Goal: Task Accomplishment & Management: Manage account settings

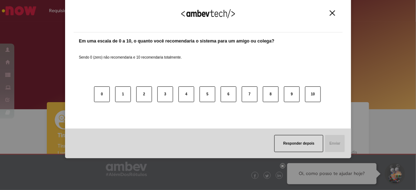
click at [335, 15] on button "Close" at bounding box center [333, 13] width 10 height 6
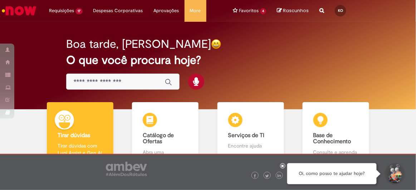
click at [283, 167] on icon at bounding box center [282, 166] width 3 height 4
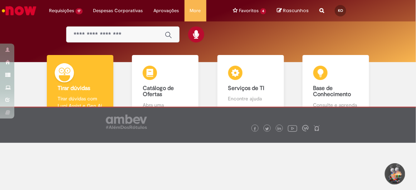
scroll to position [50, 0]
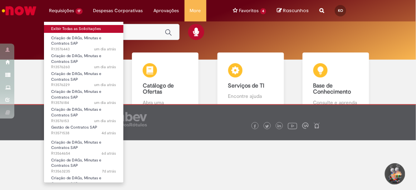
click at [76, 29] on link "Exibir Todas as Solicitações" at bounding box center [83, 29] width 79 height 8
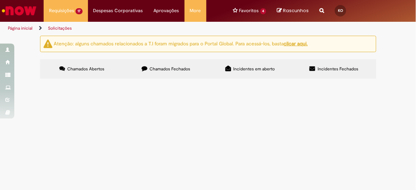
scroll to position [97, 0]
click at [0, 0] on span "Criação de DAGs, Minutas e Contratos SAP" at bounding box center [0, 0] width 0 height 0
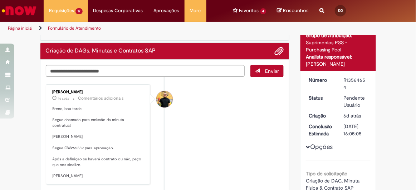
scroll to position [65, 0]
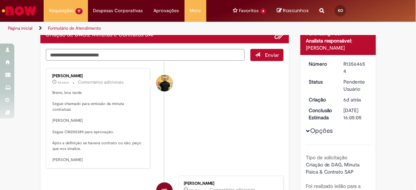
click at [66, 126] on p "Breno, boa tarde. Segue chamado para emissão da minuta contratual. Karina Segue…" at bounding box center [99, 126] width 92 height 73
copy p "CW255389"
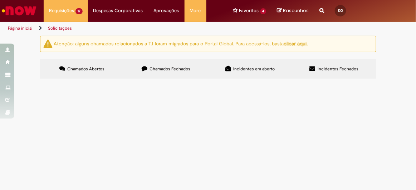
scroll to position [65, 0]
click at [0, 0] on span "R13563235" at bounding box center [0, 0] width 0 height 0
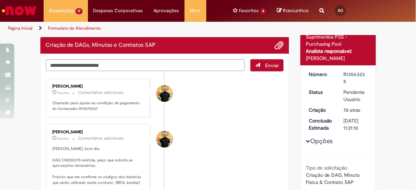
scroll to position [65, 0]
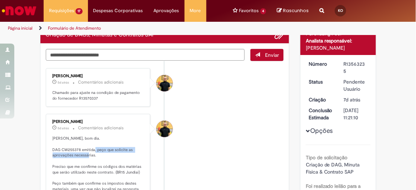
drag, startPoint x: 103, startPoint y: 149, endPoint x: 110, endPoint y: 156, distance: 10.1
click at [110, 156] on p "Karina, bom dia. DAG CW255378 emitida, peço que solicite as aprovações necessár…" at bounding box center [99, 169] width 92 height 67
click at [69, 149] on p "Karina, bom dia. DAG CW255378 emitida, peço que solicite as aprovações necessár…" at bounding box center [99, 169] width 92 height 67
copy p "CW255378"
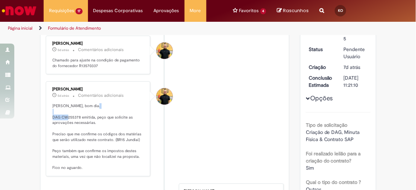
scroll to position [0, 0]
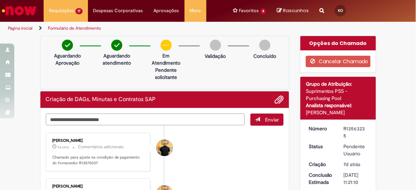
click at [137, 120] on textarea "Digite sua mensagem aqui..." at bounding box center [145, 120] width 199 height 12
click at [113, 114] on textarea "Digite sua mensagem aqui..." at bounding box center [145, 120] width 199 height 12
type textarea "*"
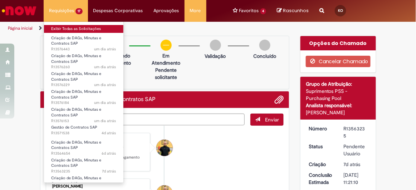
click at [68, 30] on link "Exibir Todas as Solicitações" at bounding box center [83, 29] width 79 height 8
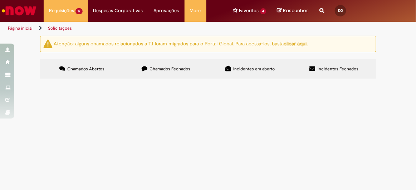
scroll to position [130, 0]
click at [0, 0] on span "R13508847" at bounding box center [0, 0] width 0 height 0
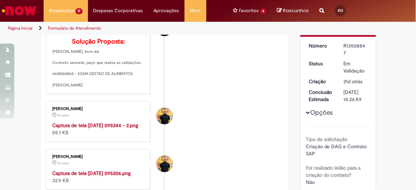
scroll to position [32, 0]
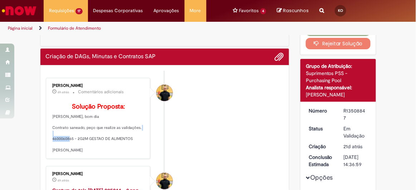
drag, startPoint x: 71, startPoint y: 150, endPoint x: 49, endPoint y: 149, distance: 21.8
click at [49, 149] on div "Joao Da Costa Dias Junior 6h atrás 6 horas atrás Comentários adicionais Solução…" at bounding box center [98, 118] width 100 height 77
copy p "4600060865"
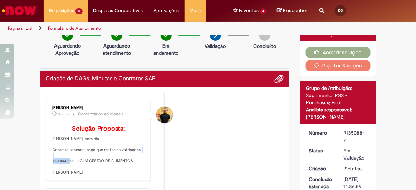
scroll to position [0, 0]
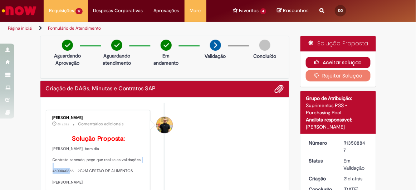
click at [328, 61] on button "Aceitar solução" at bounding box center [338, 62] width 65 height 11
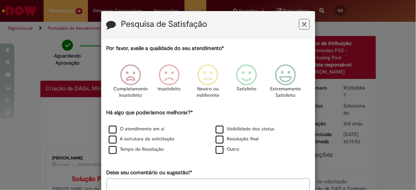
click at [302, 21] on icon "Feedback" at bounding box center [304, 25] width 5 height 8
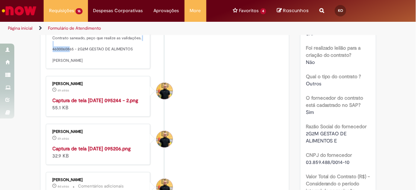
scroll to position [32, 0]
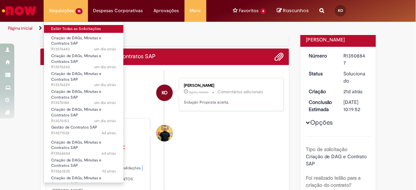
click at [69, 30] on link "Exibir Todas as Solicitações" at bounding box center [83, 29] width 79 height 8
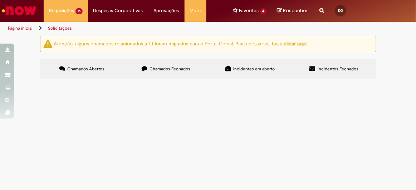
scroll to position [97, 0]
click at [0, 0] on span "R13508292" at bounding box center [0, 0] width 0 height 0
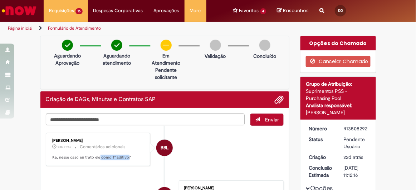
drag, startPoint x: 95, startPoint y: 158, endPoint x: 125, endPoint y: 157, distance: 29.7
click at [125, 157] on p "Ka, nesse caso eu trato ele como 1º aditivo?" at bounding box center [99, 158] width 92 height 6
click at [92, 116] on textarea "Digite sua mensagem aqui..." at bounding box center [145, 120] width 199 height 12
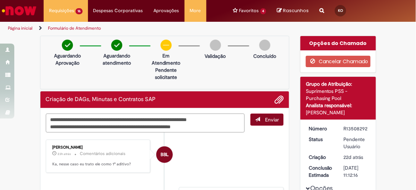
type textarea "**********"
click at [267, 120] on span "Enviar" at bounding box center [272, 120] width 14 height 6
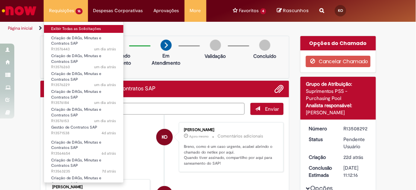
click at [73, 25] on link "Exibir Todas as Solicitações" at bounding box center [83, 29] width 79 height 8
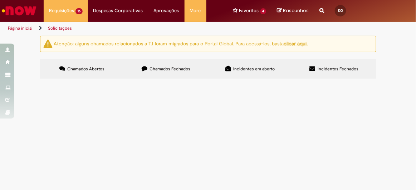
scroll to position [162, 0]
click at [0, 0] on span "R13330789" at bounding box center [0, 0] width 0 height 0
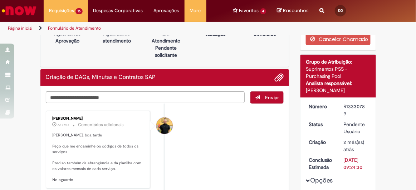
scroll to position [32, 0]
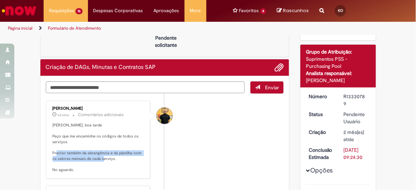
drag, startPoint x: 66, startPoint y: 152, endPoint x: 116, endPoint y: 157, distance: 50.0
click at [116, 157] on p "Karina, boa tarde Peço que me encaminhe os códigos de todos os serviços Preciso…" at bounding box center [99, 148] width 92 height 50
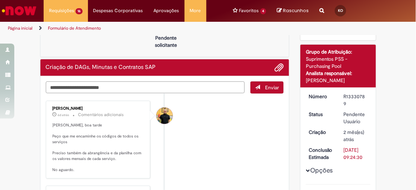
click at [148, 86] on textarea "Digite sua mensagem aqui..." at bounding box center [145, 88] width 199 height 12
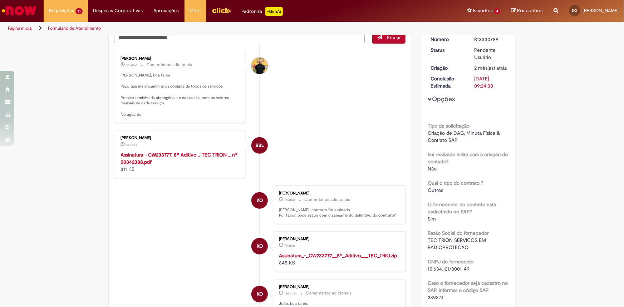
scroll to position [0, 0]
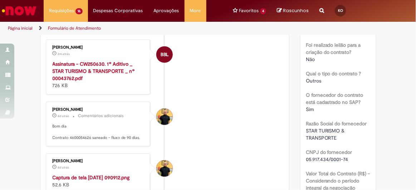
scroll to position [227, 0]
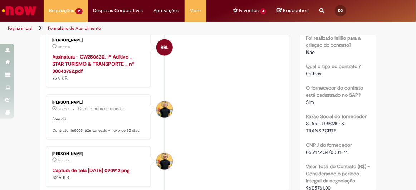
click at [110, 70] on strong "Assinatura - CW250630. 1º Aditivo _ STAR TURISMO & TRANSPORTE _ nº 00043762.pdf" at bounding box center [94, 64] width 82 height 21
click at [205, 88] on li "BBL Breno Betarelli Lopes 2m atrás 2 minutos atrás Assinatura - CW250630. 1º Ad…" at bounding box center [165, 60] width 238 height 55
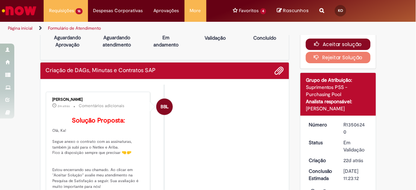
scroll to position [0, 0]
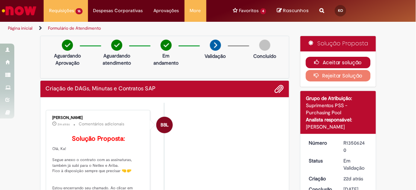
click at [334, 62] on button "Aceitar solução" at bounding box center [338, 62] width 65 height 11
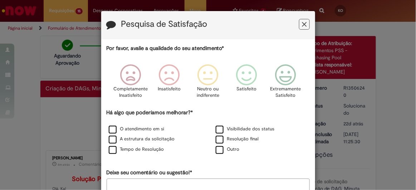
click at [299, 25] on button "Feedback" at bounding box center [304, 24] width 11 height 11
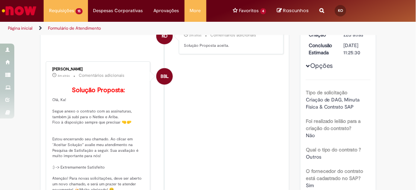
scroll to position [97, 0]
